Goal: Task Accomplishment & Management: Use online tool/utility

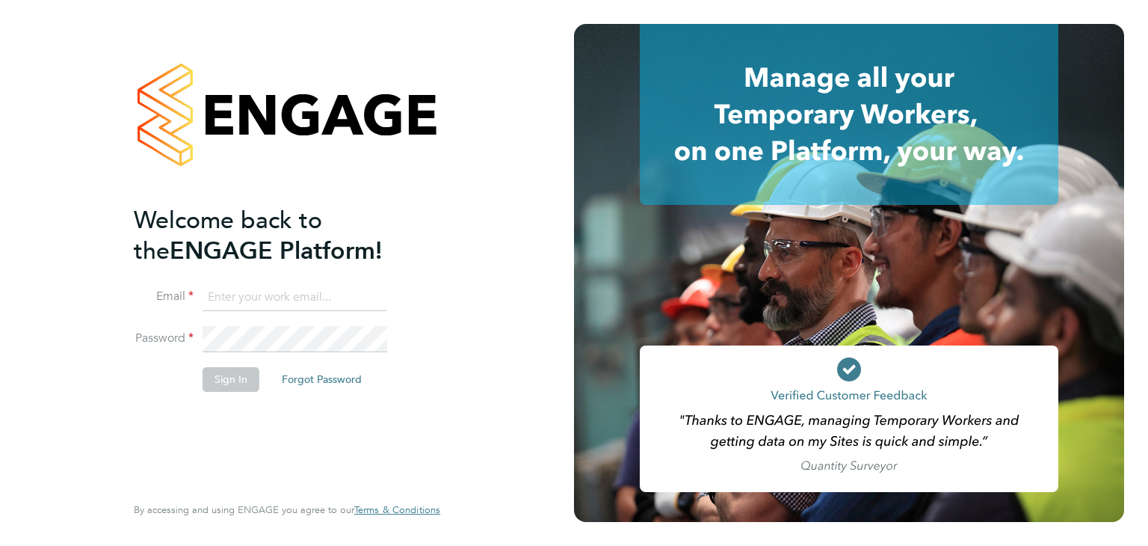
type input "[EMAIL_ADDRESS][DOMAIN_NAME]"
click at [238, 374] on button "Sign In" at bounding box center [231, 379] width 57 height 24
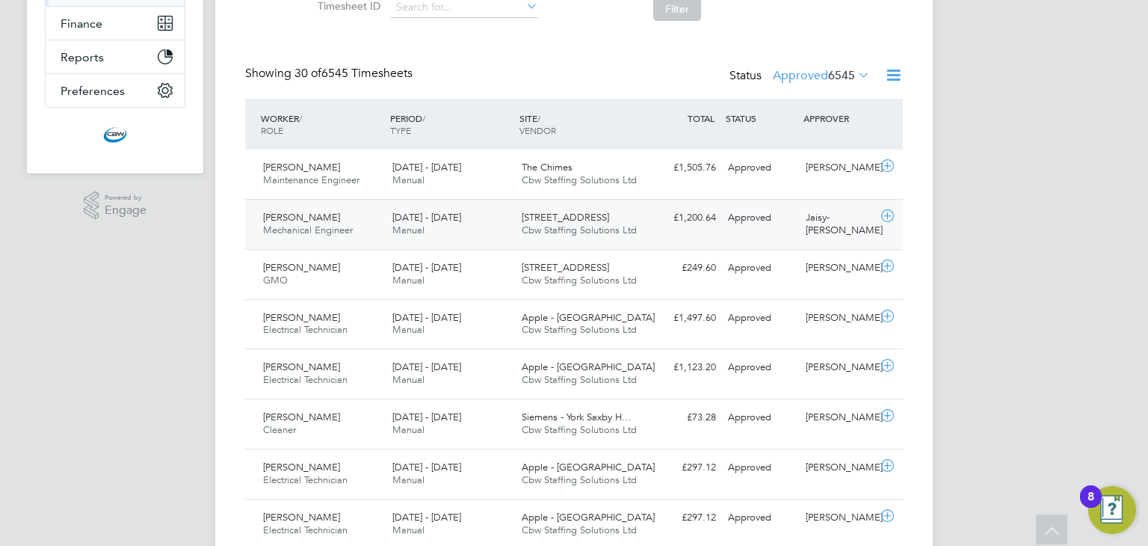
click at [603, 222] on span "[STREET_ADDRESS]" at bounding box center [565, 217] width 87 height 13
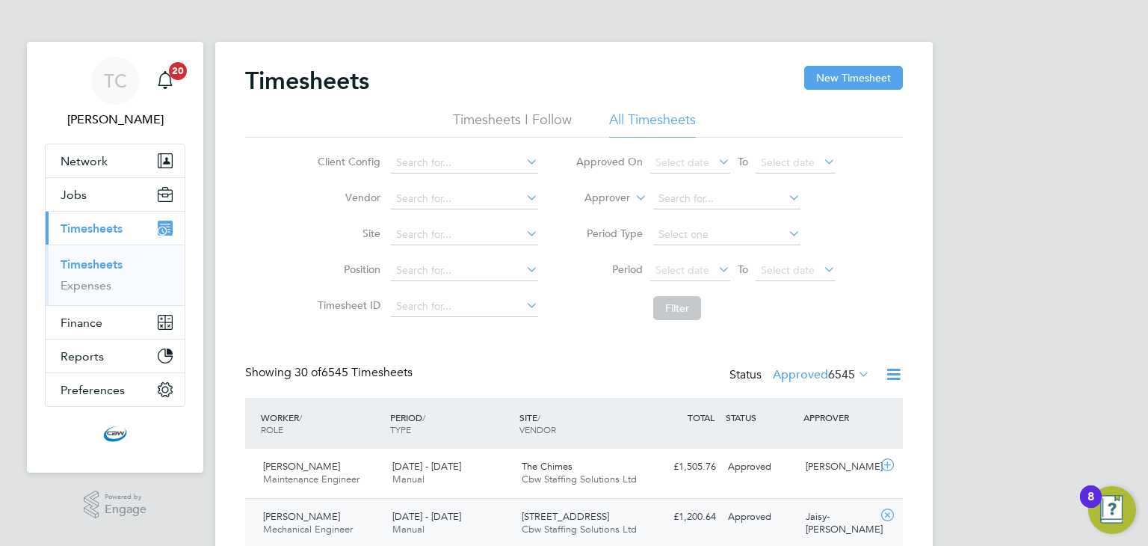
click at [78, 260] on link "Timesheets" at bounding box center [92, 264] width 62 height 14
click at [74, 260] on link "Timesheets" at bounding box center [92, 264] width 62 height 14
click at [834, 84] on button "New Timesheet" at bounding box center [853, 78] width 99 height 24
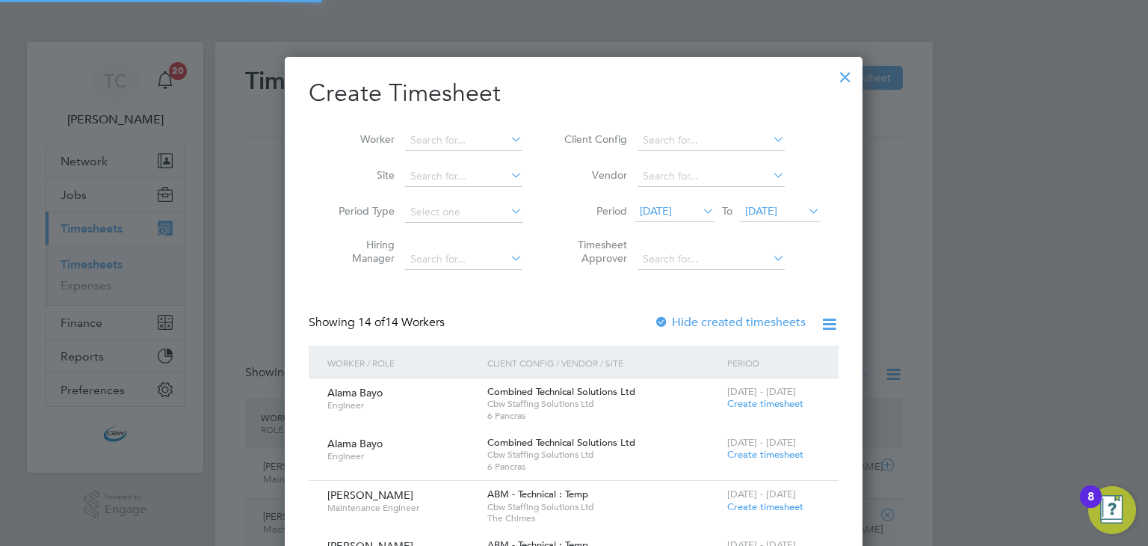
scroll to position [8, 7]
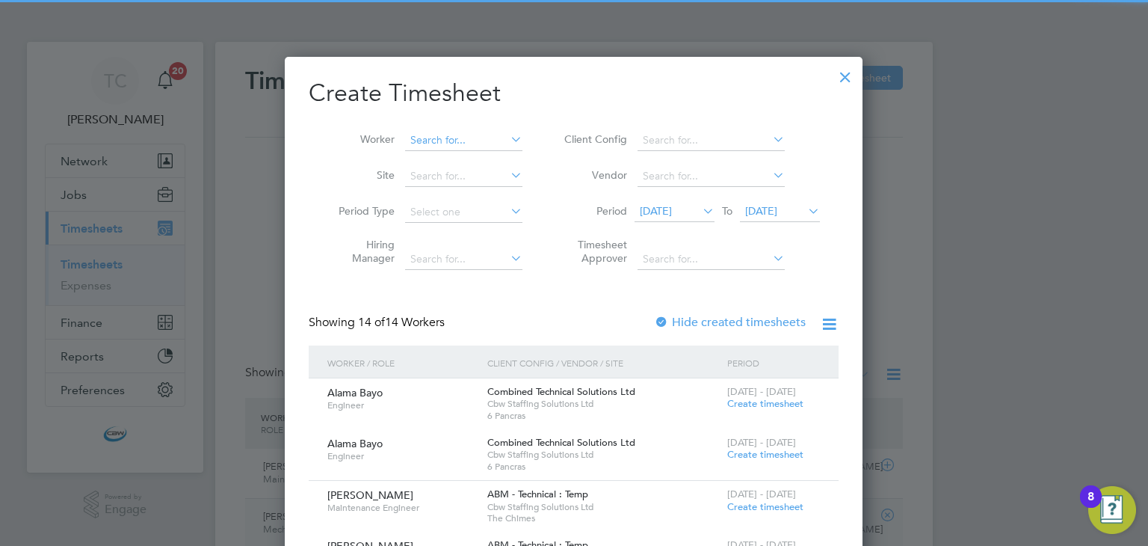
click at [445, 138] on input at bounding box center [463, 140] width 117 height 21
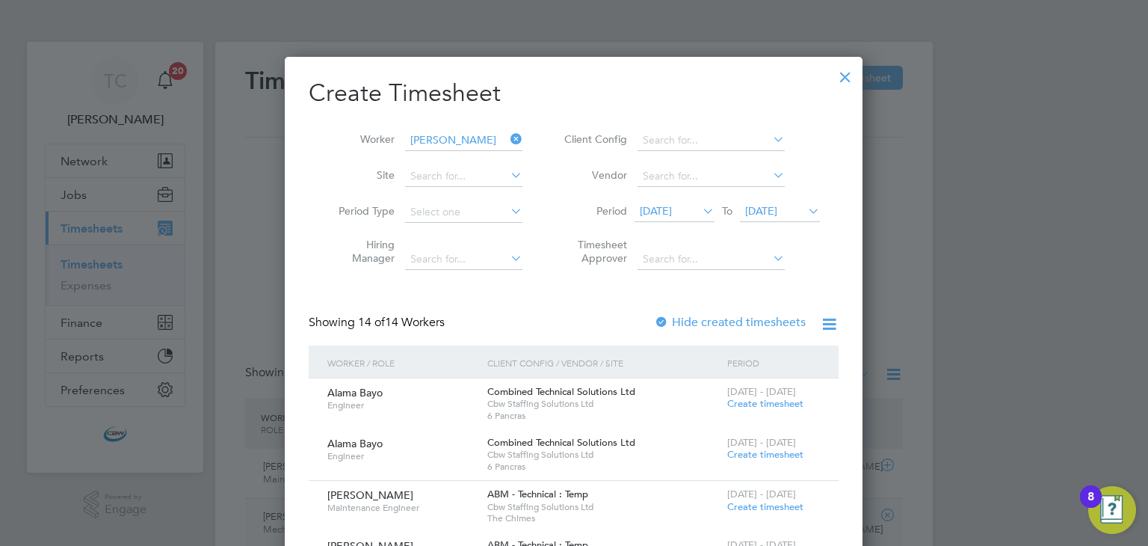
click at [457, 180] on li "[PERSON_NAME]" at bounding box center [497, 180] width 185 height 20
type input "[PERSON_NAME]"
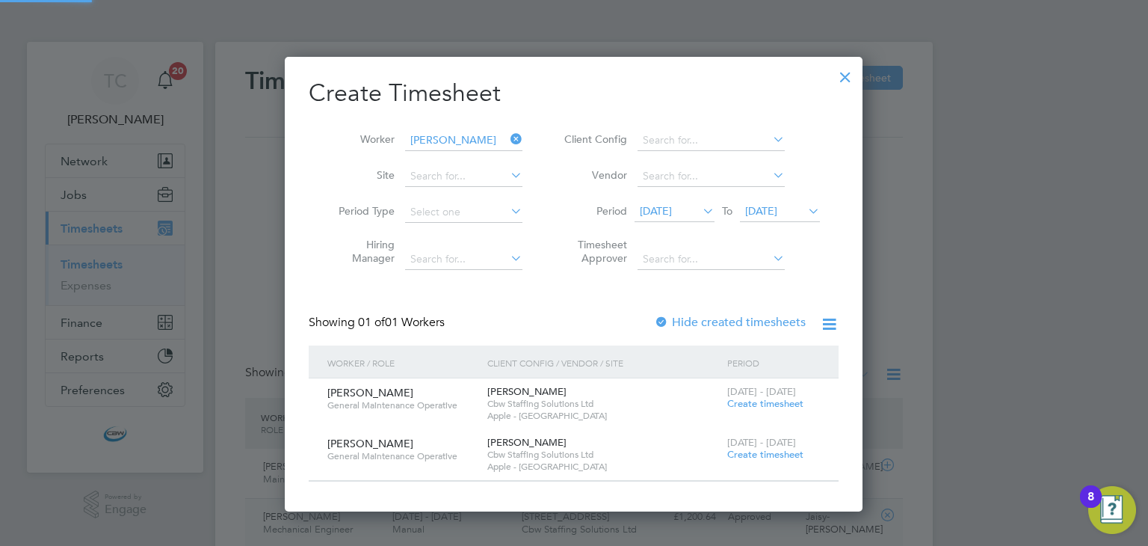
scroll to position [453, 578]
click at [672, 213] on span "[DATE]" at bounding box center [656, 210] width 32 height 13
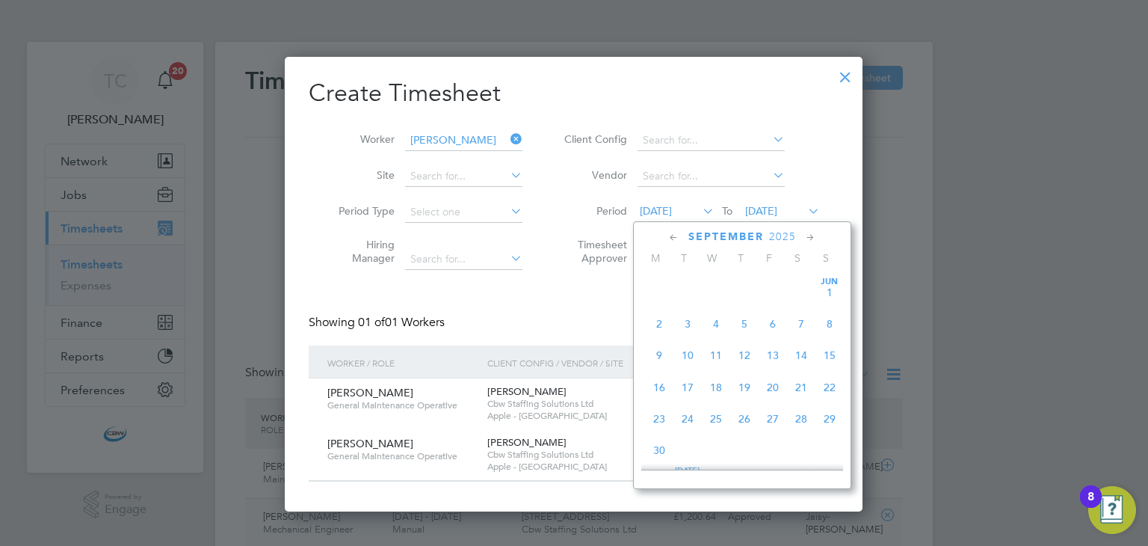
scroll to position [520, 0]
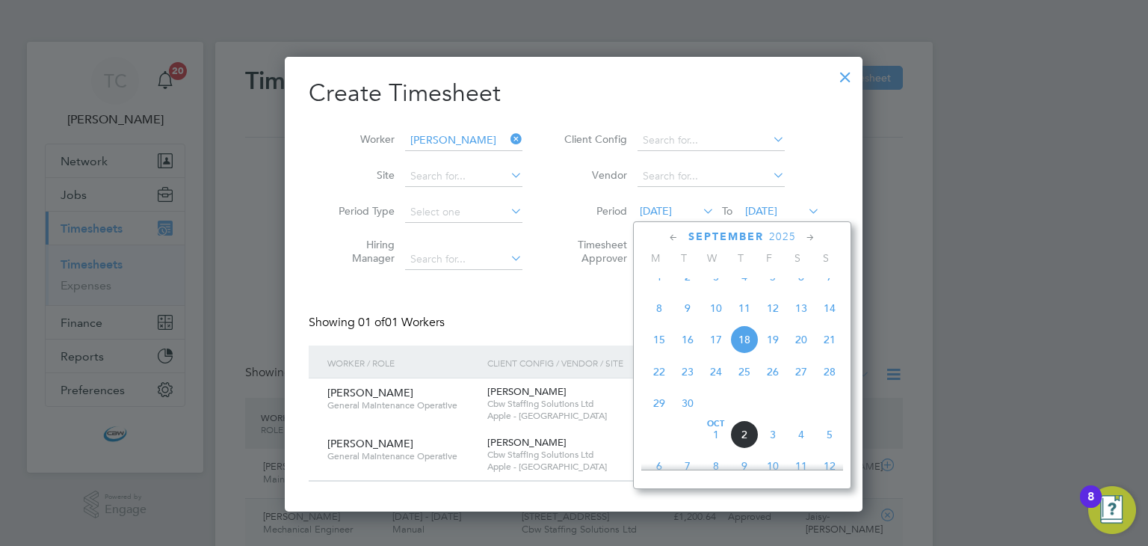
click at [823, 285] on span "7" at bounding box center [829, 276] width 28 height 28
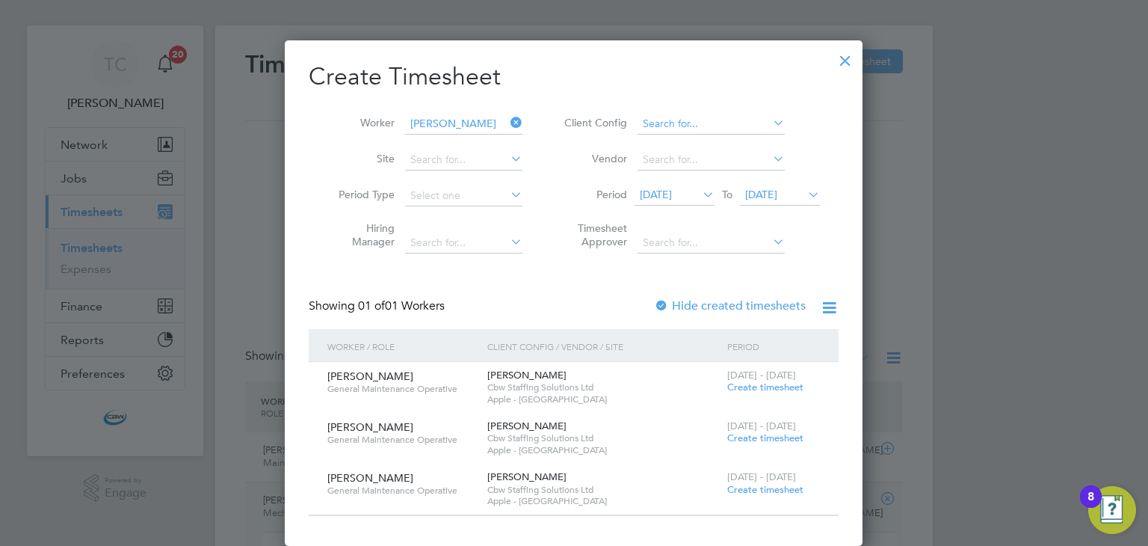
scroll to position [0, 0]
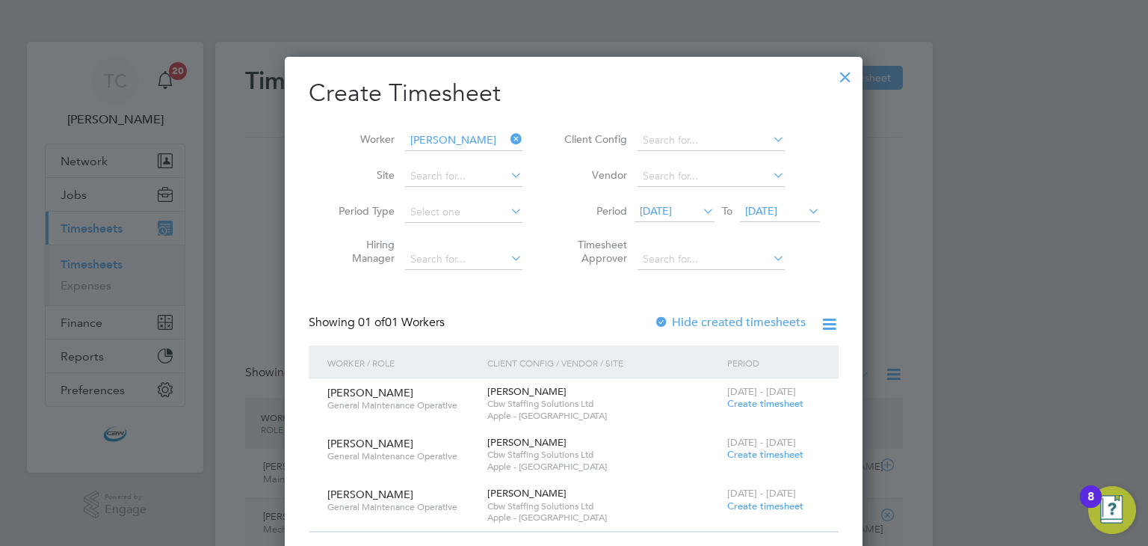
click at [850, 78] on div at bounding box center [845, 73] width 27 height 27
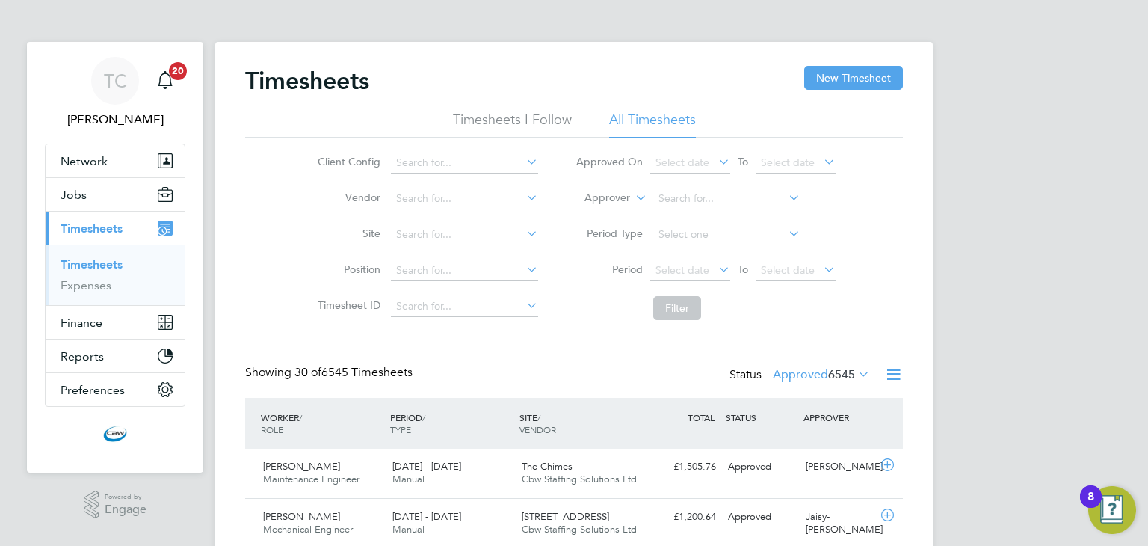
scroll to position [37, 130]
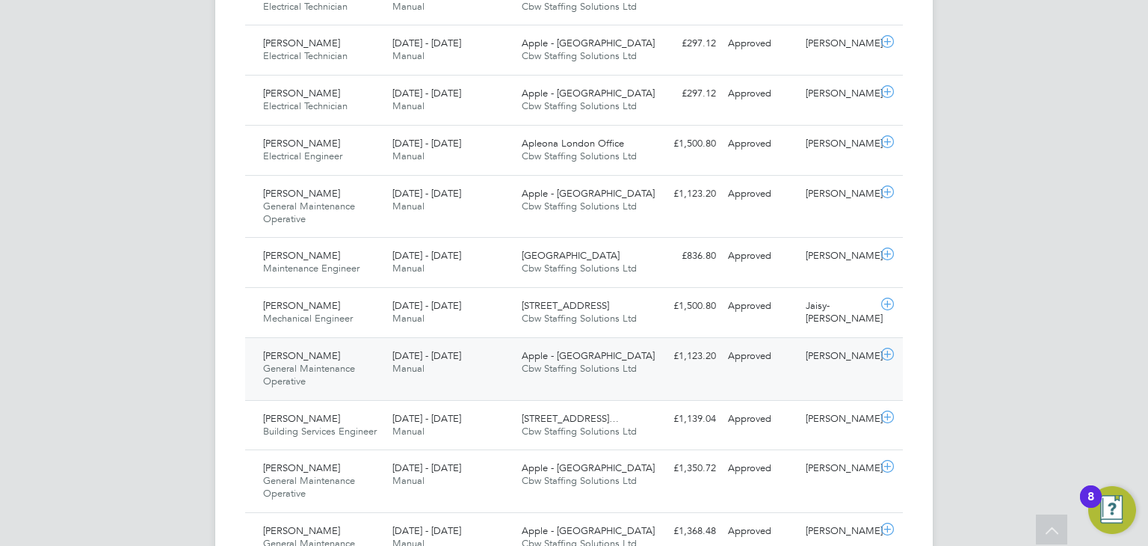
click at [385, 363] on div "[PERSON_NAME] General Maintenance Operative [DATE] - [DATE]" at bounding box center [321, 369] width 129 height 50
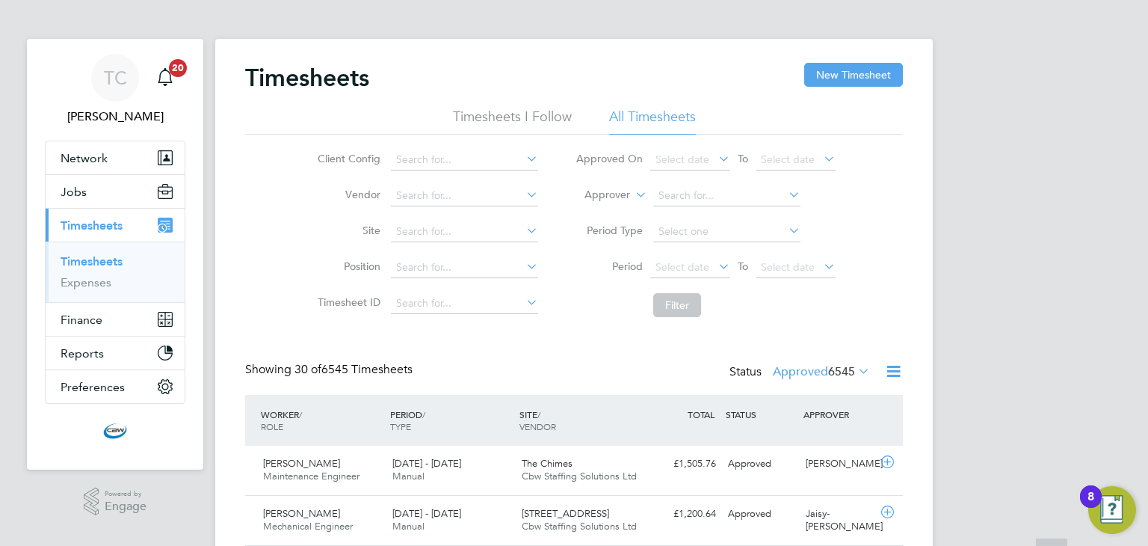
scroll to position [0, 0]
